Goal: Subscribe to service/newsletter

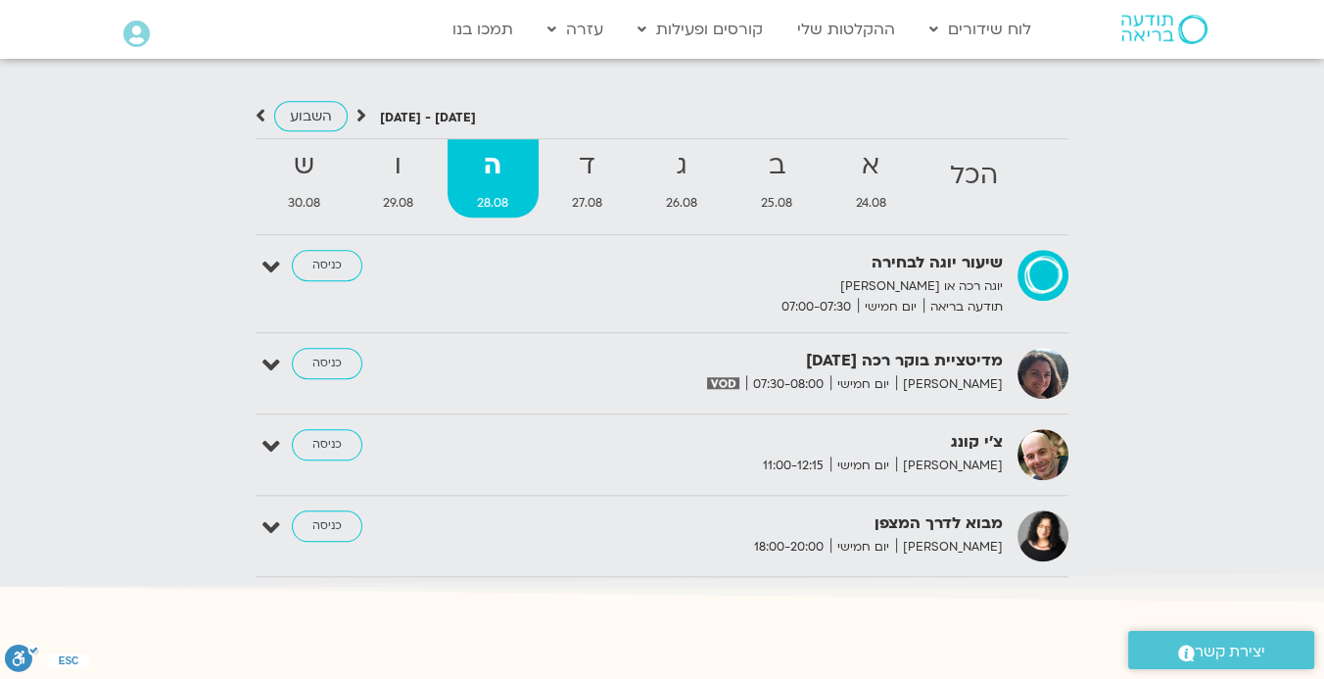
scroll to position [2067, 0]
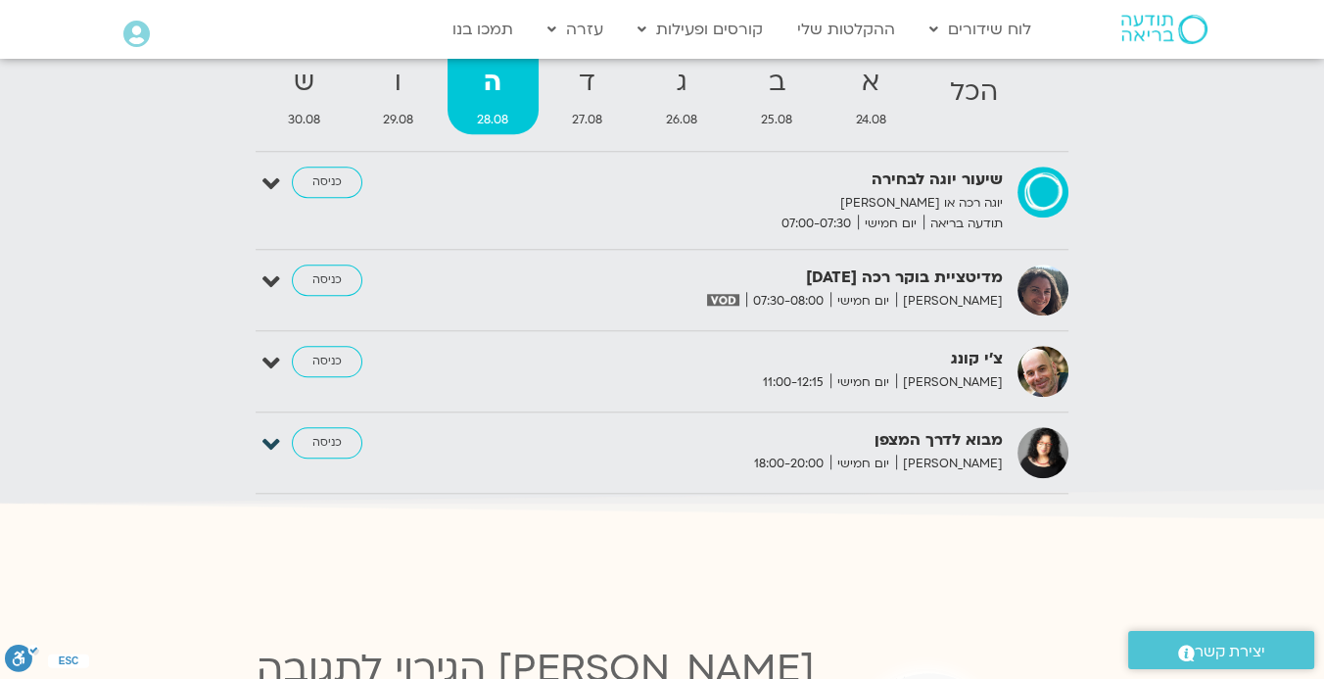
click at [268, 431] on icon at bounding box center [271, 444] width 18 height 27
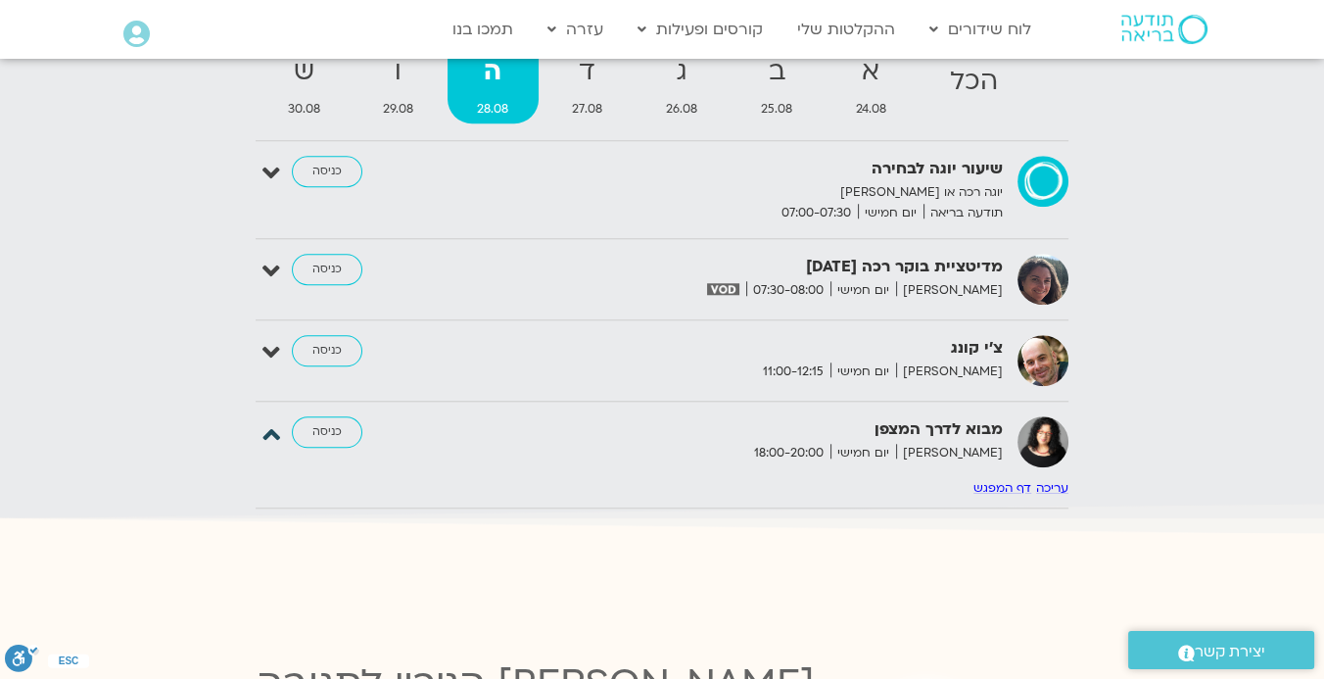
scroll to position [2103, 0]
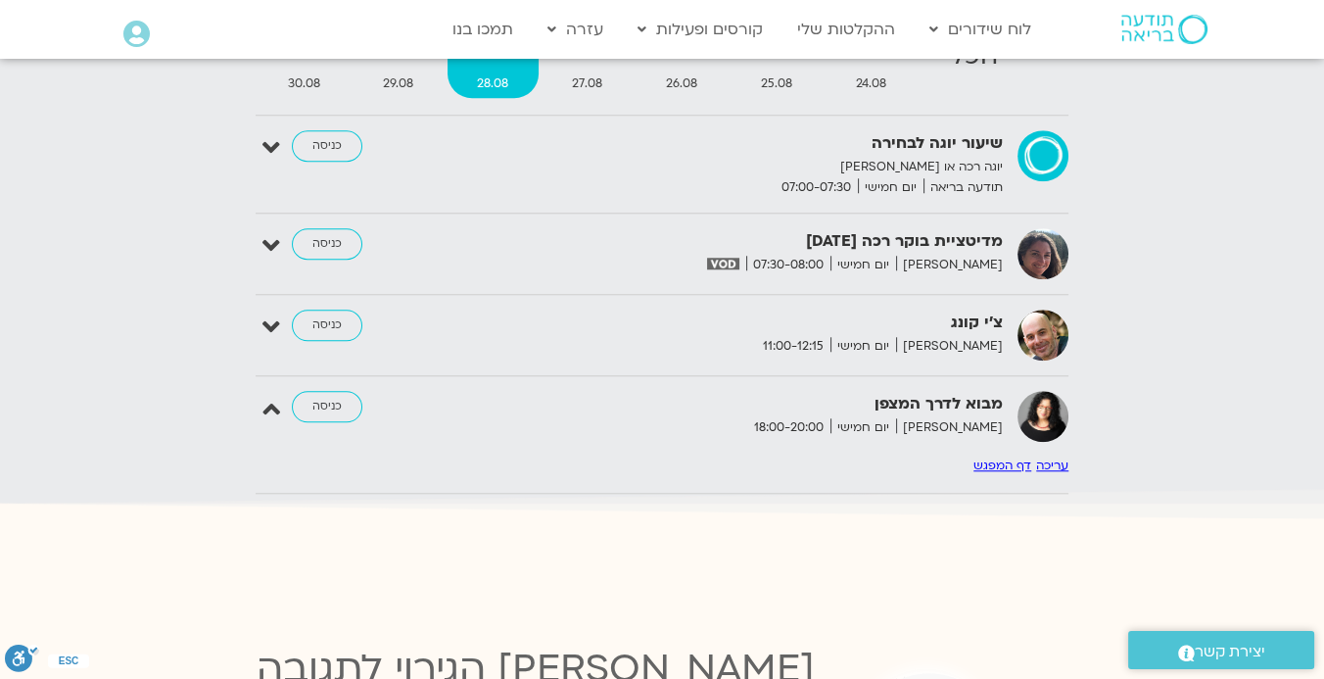
click at [1020, 457] on link "דף המפגש" at bounding box center [1002, 465] width 58 height 16
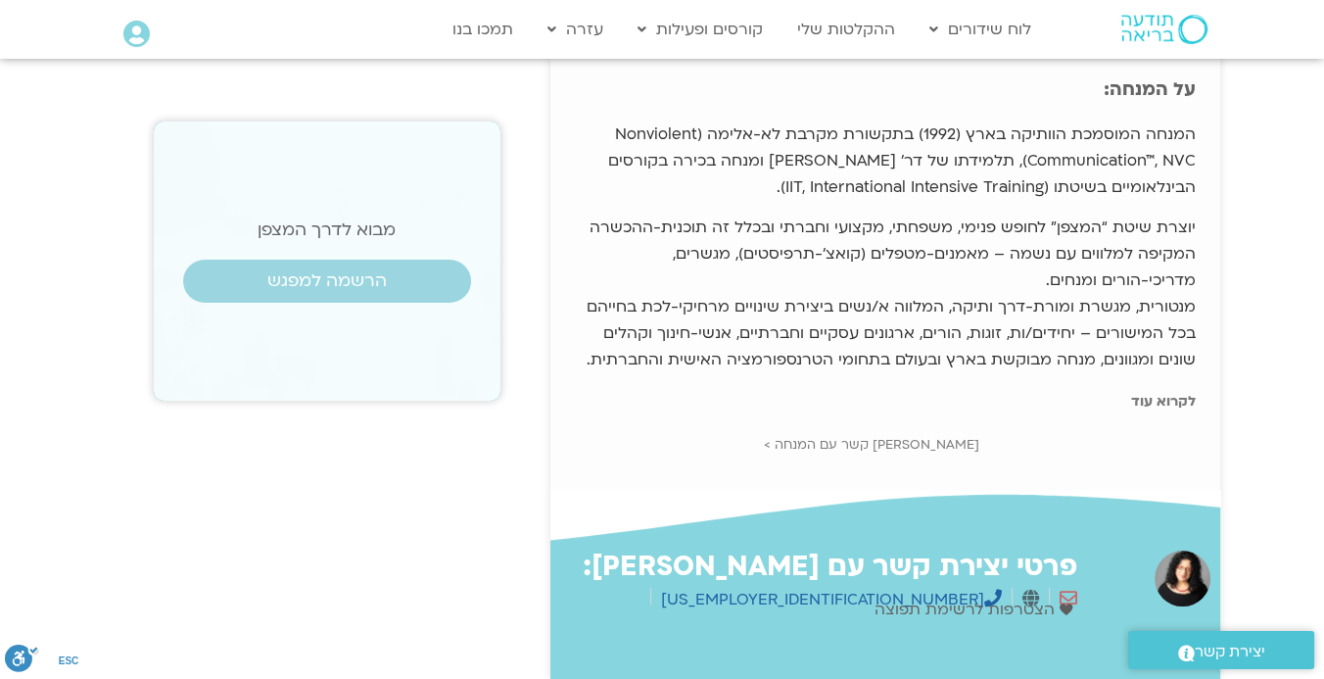
scroll to position [217, 0]
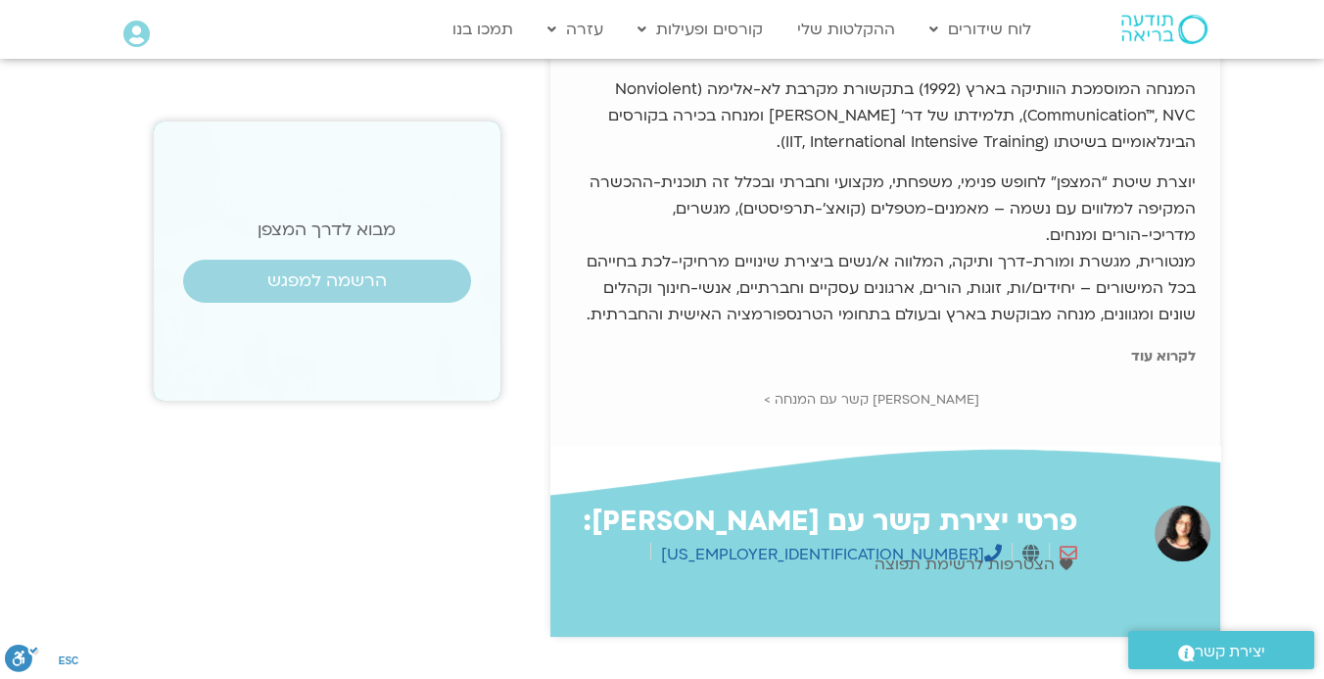
click at [1165, 353] on link "לקרוא עוד" at bounding box center [1163, 356] width 65 height 19
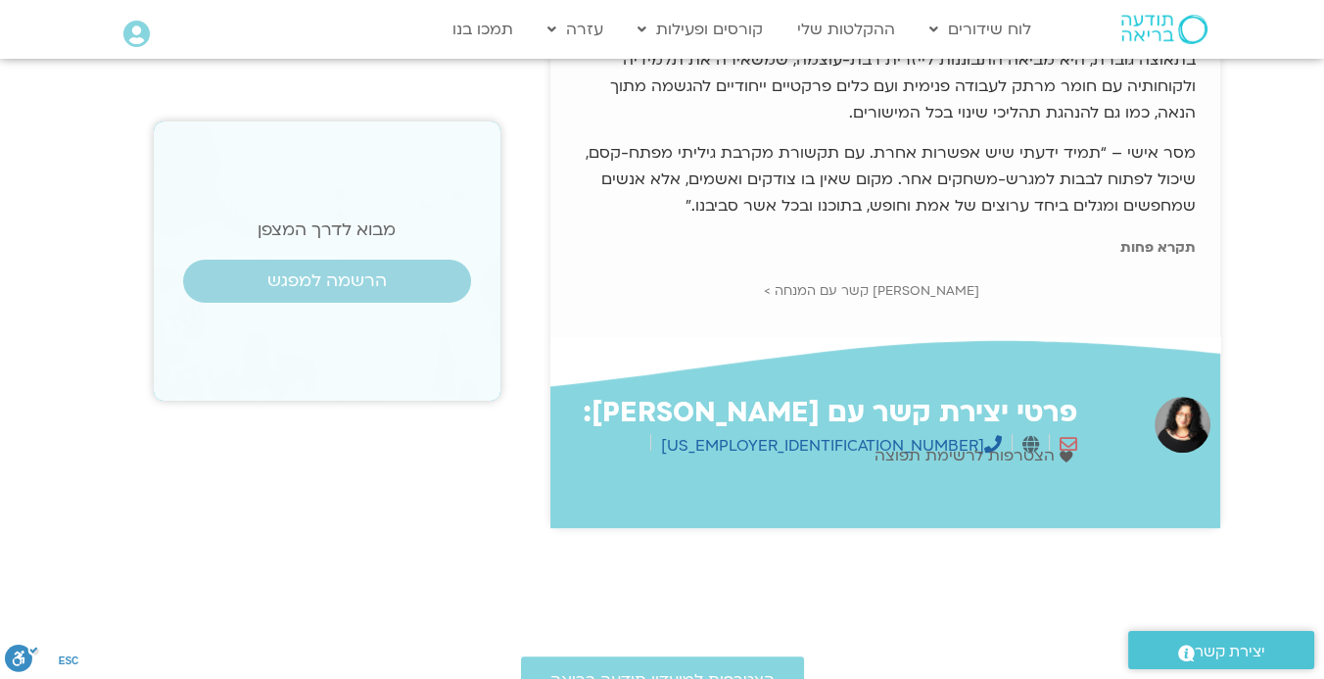
scroll to position [870, 0]
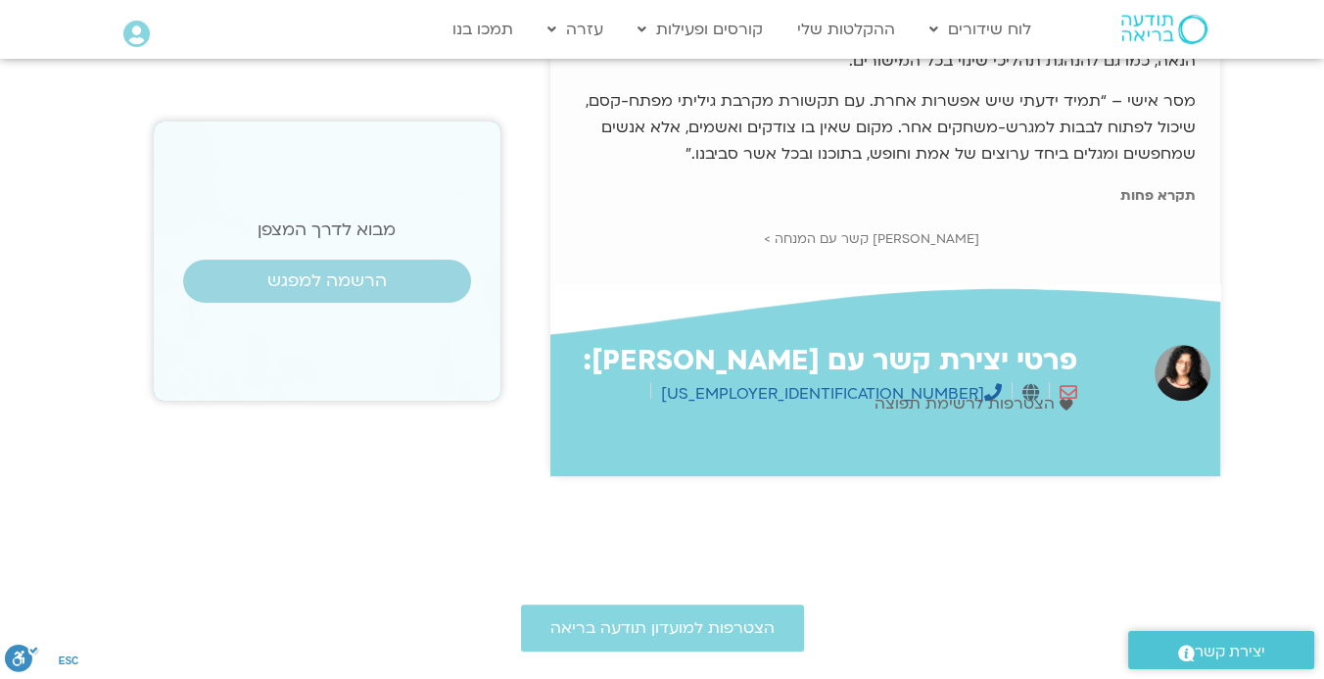
click at [874, 391] on span "הצטרפות לרשימת תפוצה" at bounding box center [966, 404] width 185 height 26
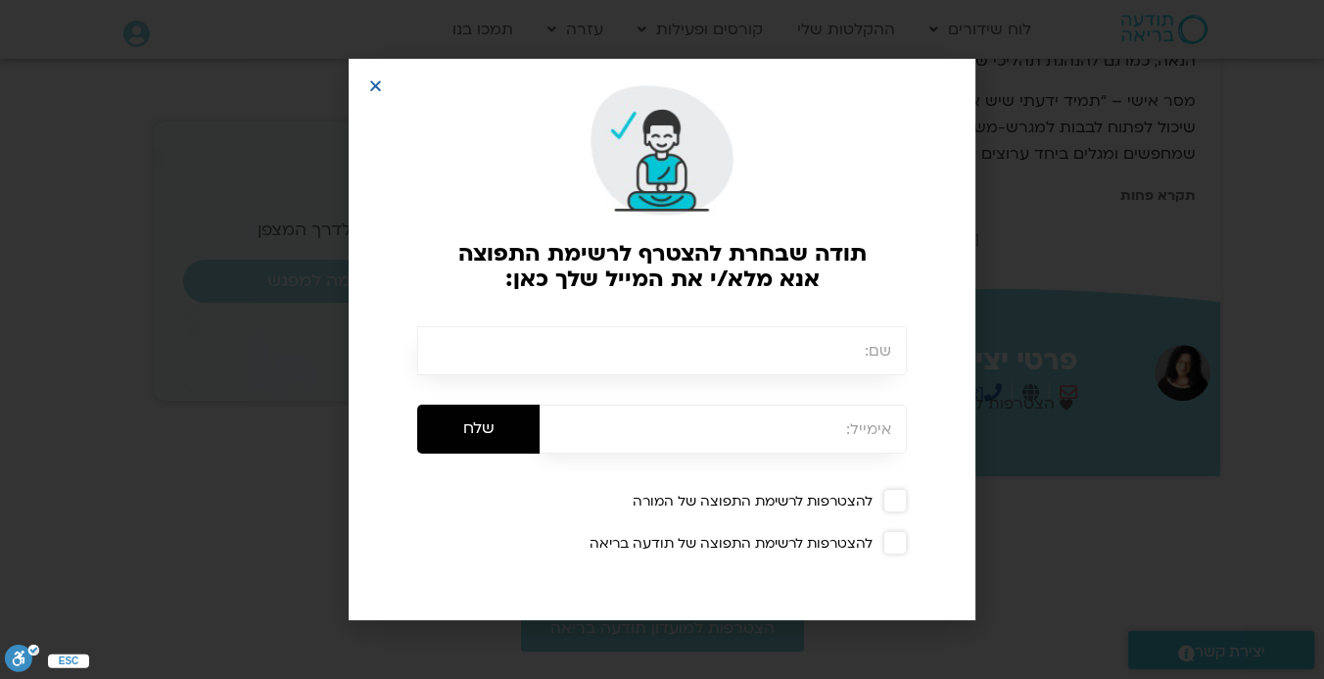
click at [817, 359] on input "text" at bounding box center [662, 350] width 490 height 49
type input "יפעת"
click at [781, 423] on input "email" at bounding box center [723, 428] width 367 height 49
type input "yifat.betzer@gmail.com"
click at [896, 499] on span at bounding box center [895, 501] width 24 height 24
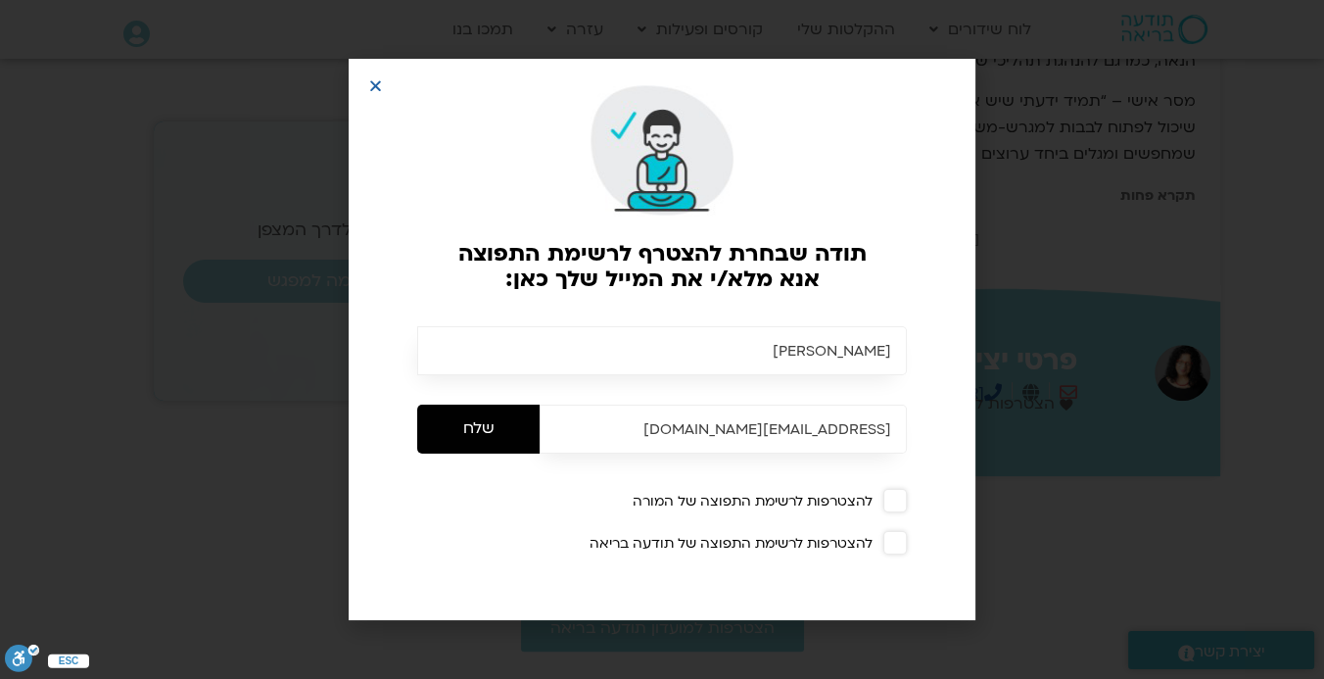
click at [901, 533] on span at bounding box center [895, 543] width 24 height 24
click at [474, 427] on input "שלח" at bounding box center [478, 428] width 122 height 49
